Goal: Use online tool/utility: Utilize a website feature to perform a specific function

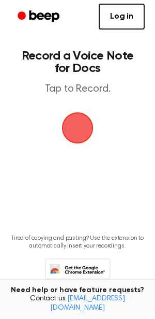
click at [75, 123] on span "button" at bounding box center [77, 128] width 42 height 42
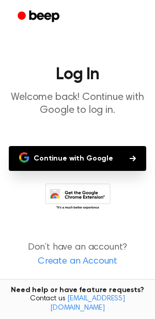
click at [73, 159] on button "Continue with Google" at bounding box center [78, 158] width 138 height 25
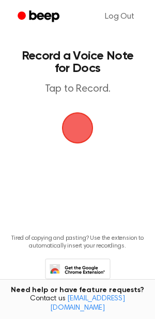
click at [84, 121] on span "button" at bounding box center [78, 128] width 58 height 58
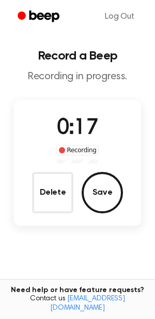
click at [127, 197] on div "0:17 Recording Delete Save" at bounding box center [77, 162] width 127 height 101
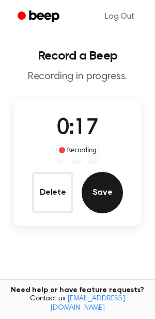
click at [115, 194] on button "Save" at bounding box center [102, 192] width 41 height 41
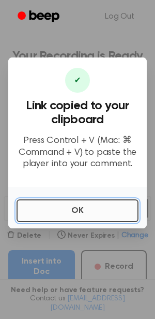
click at [97, 217] on button "OK" at bounding box center [78, 210] width 122 height 23
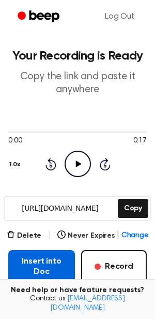
click at [47, 266] on button "Insert into Doc" at bounding box center [41, 266] width 67 height 33
